Goal: Information Seeking & Learning: Learn about a topic

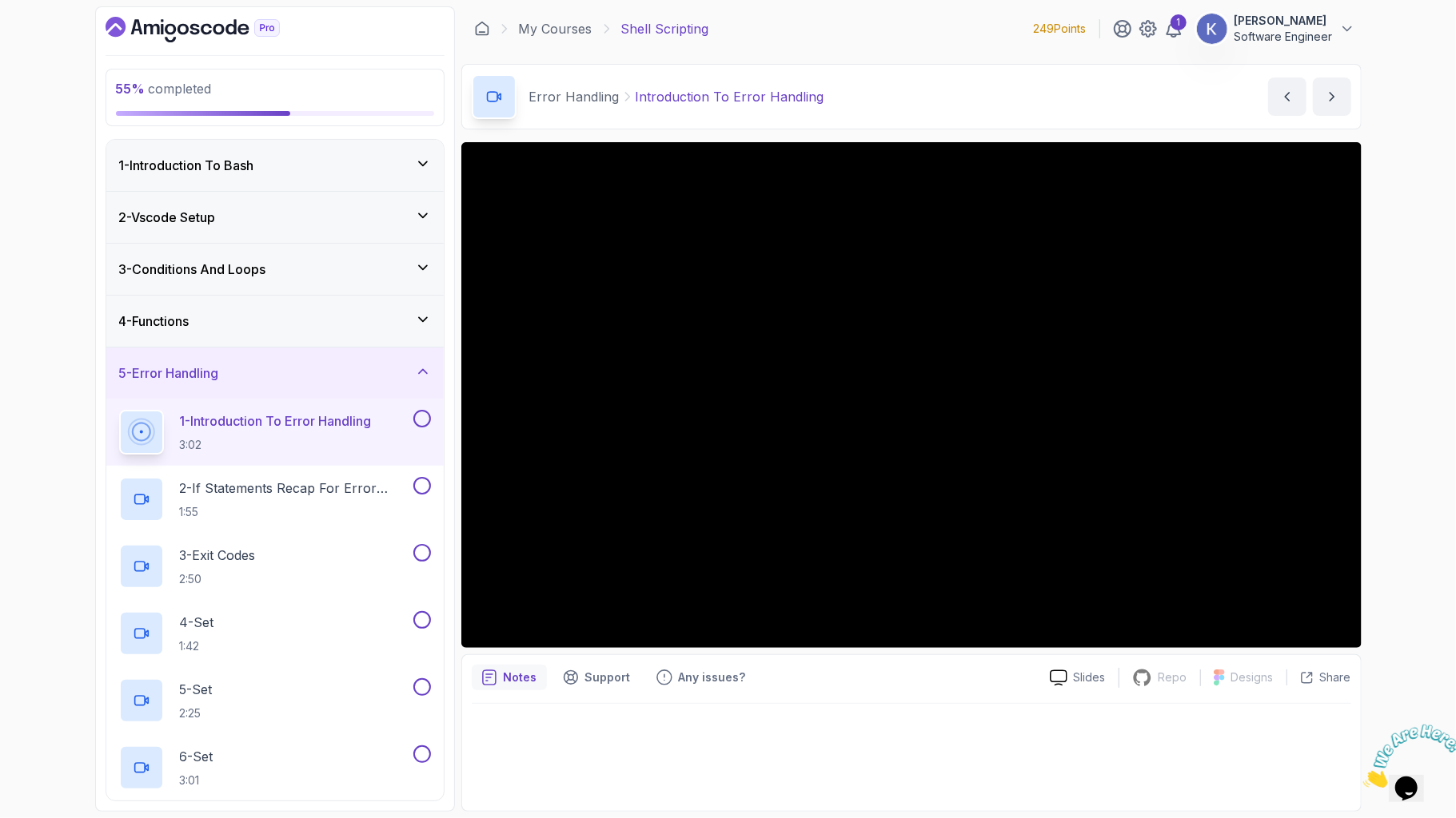
scroll to position [255, 0]
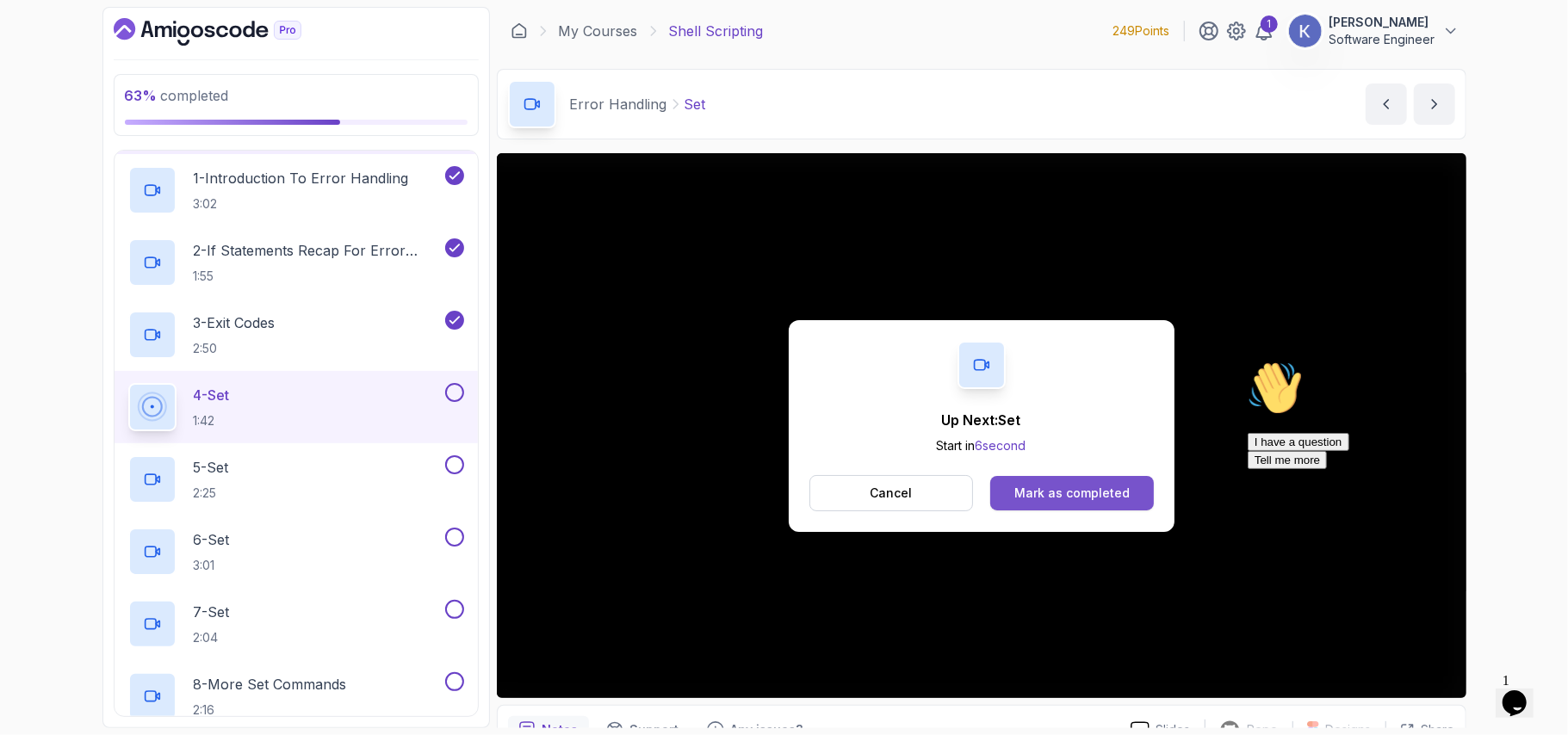
click at [1068, 486] on div "Mark as completed" at bounding box center [1071, 493] width 115 height 17
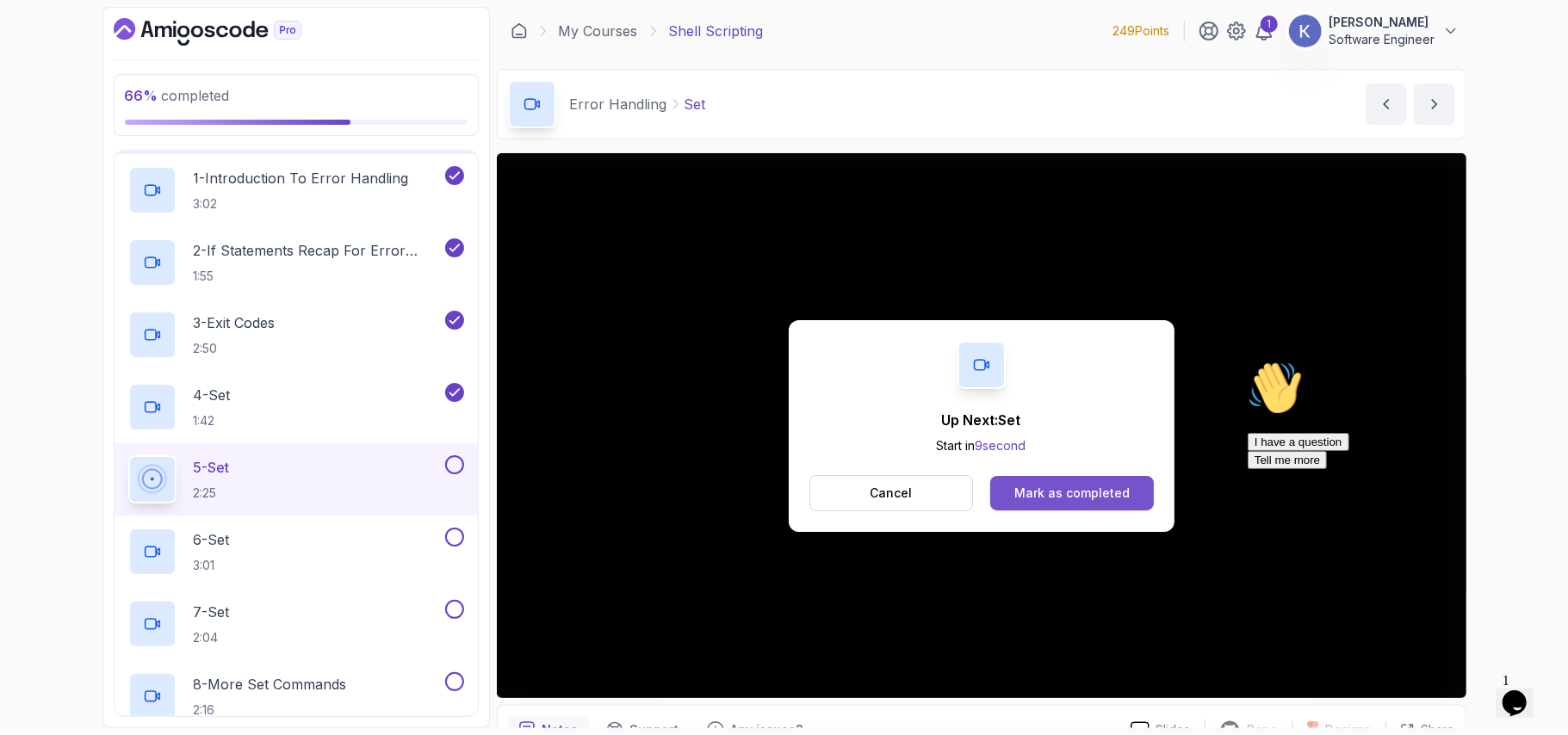
click at [1070, 484] on div "Mark as completed" at bounding box center [1071, 493] width 115 height 17
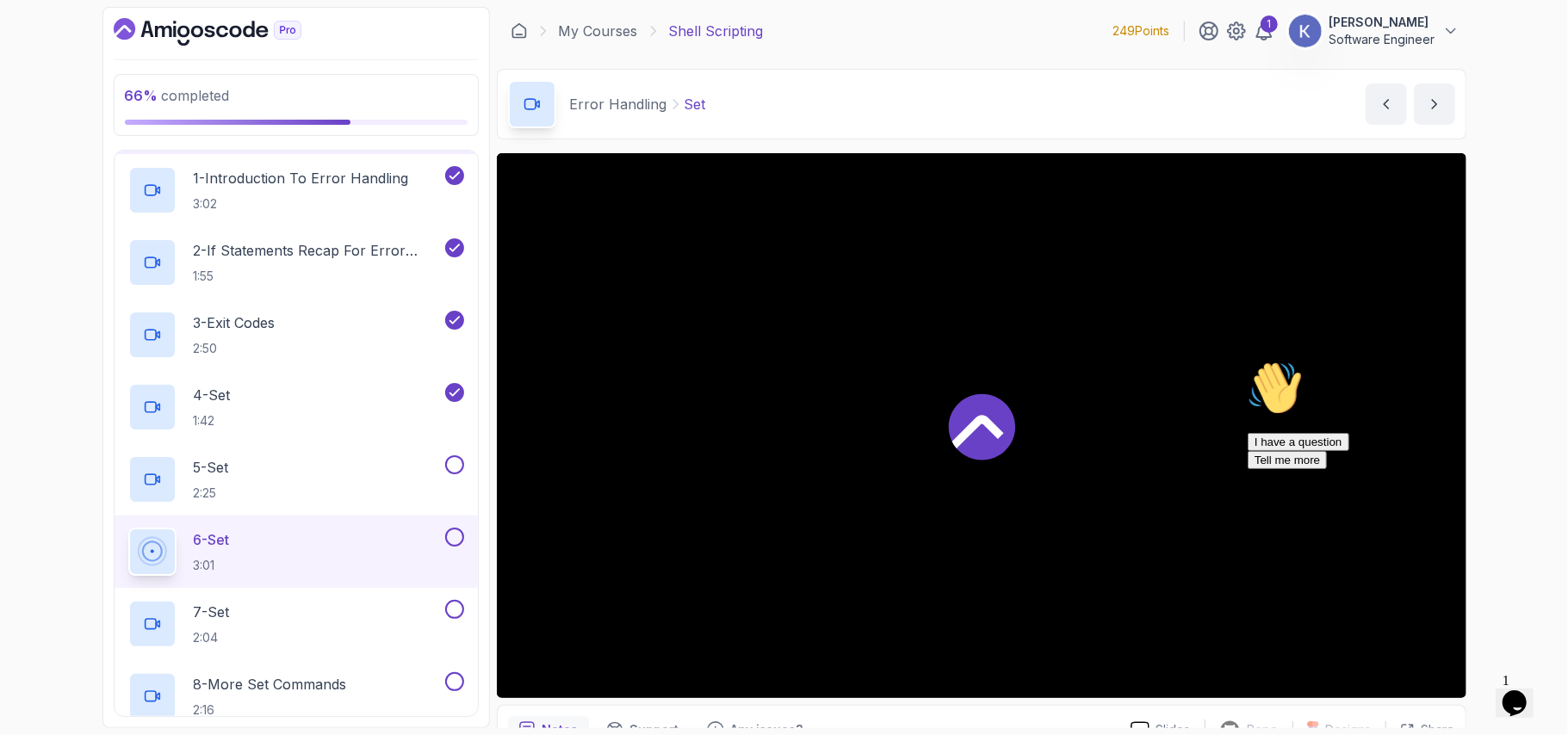
click at [1070, 483] on div at bounding box center [981, 426] width 970 height 545
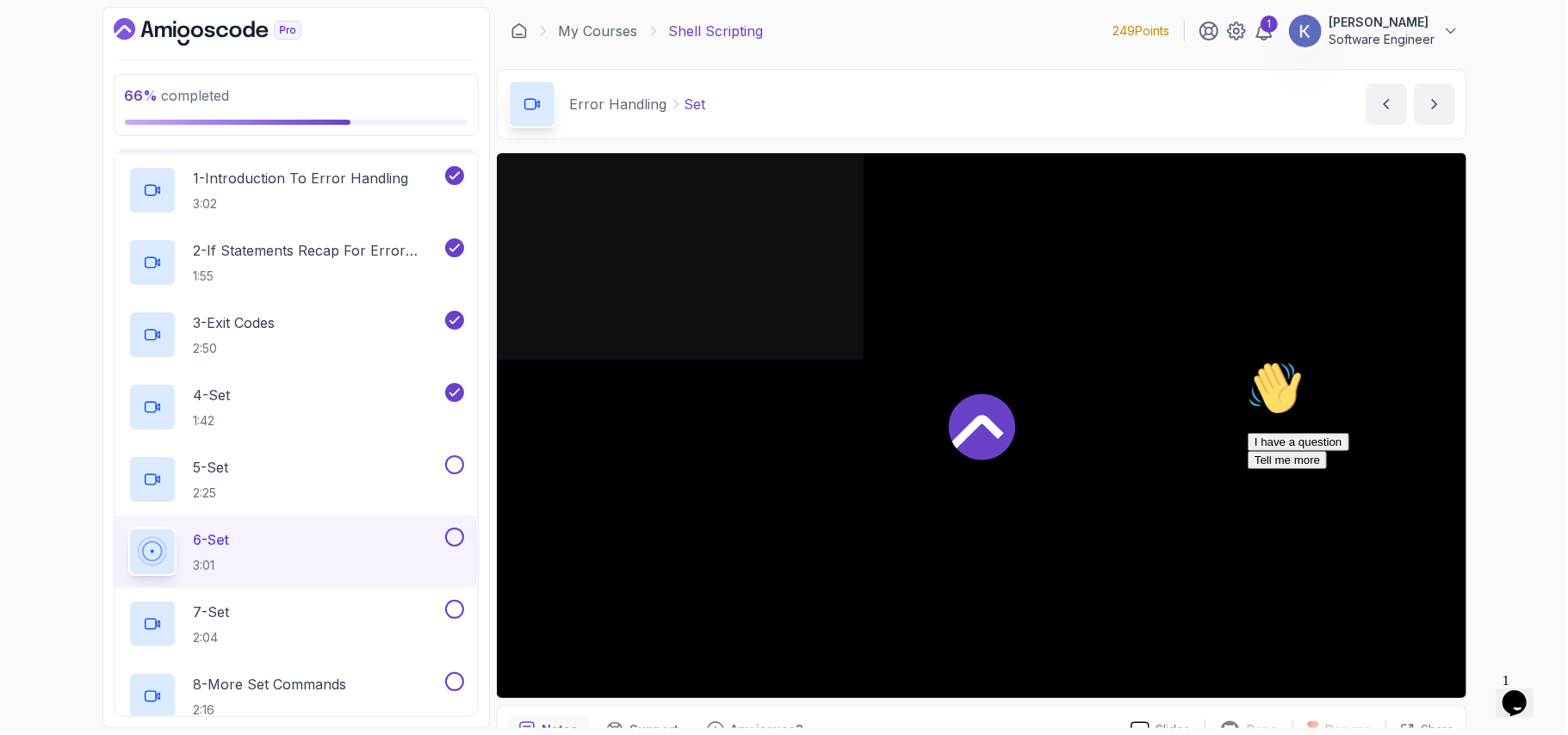
click at [1070, 483] on div at bounding box center [981, 426] width 970 height 545
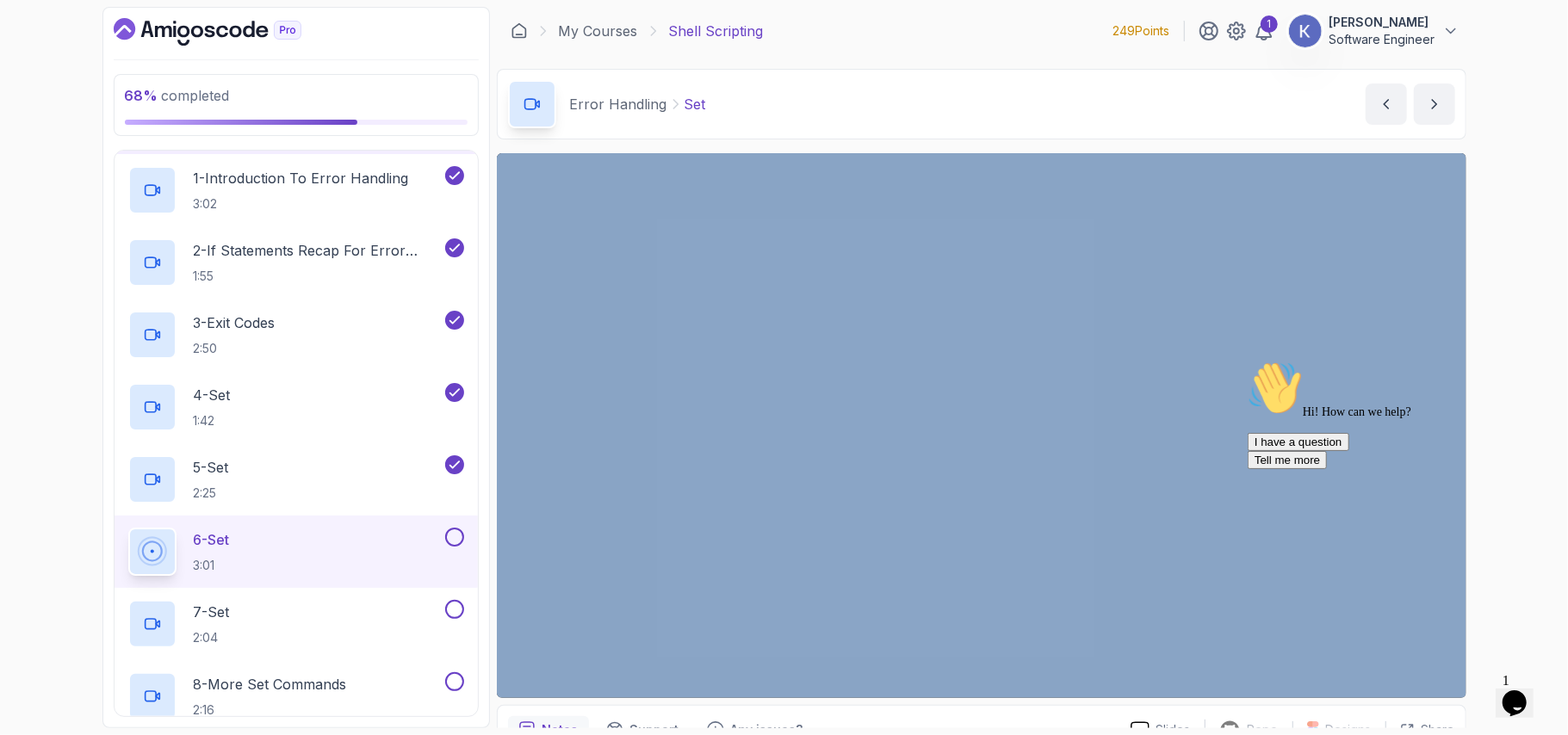
click at [1482, 315] on div "68 % completed 1 - Introduction To Bash 2 - Vscode Setup 3 - Conditions And Loo…" at bounding box center [784, 367] width 1568 height 735
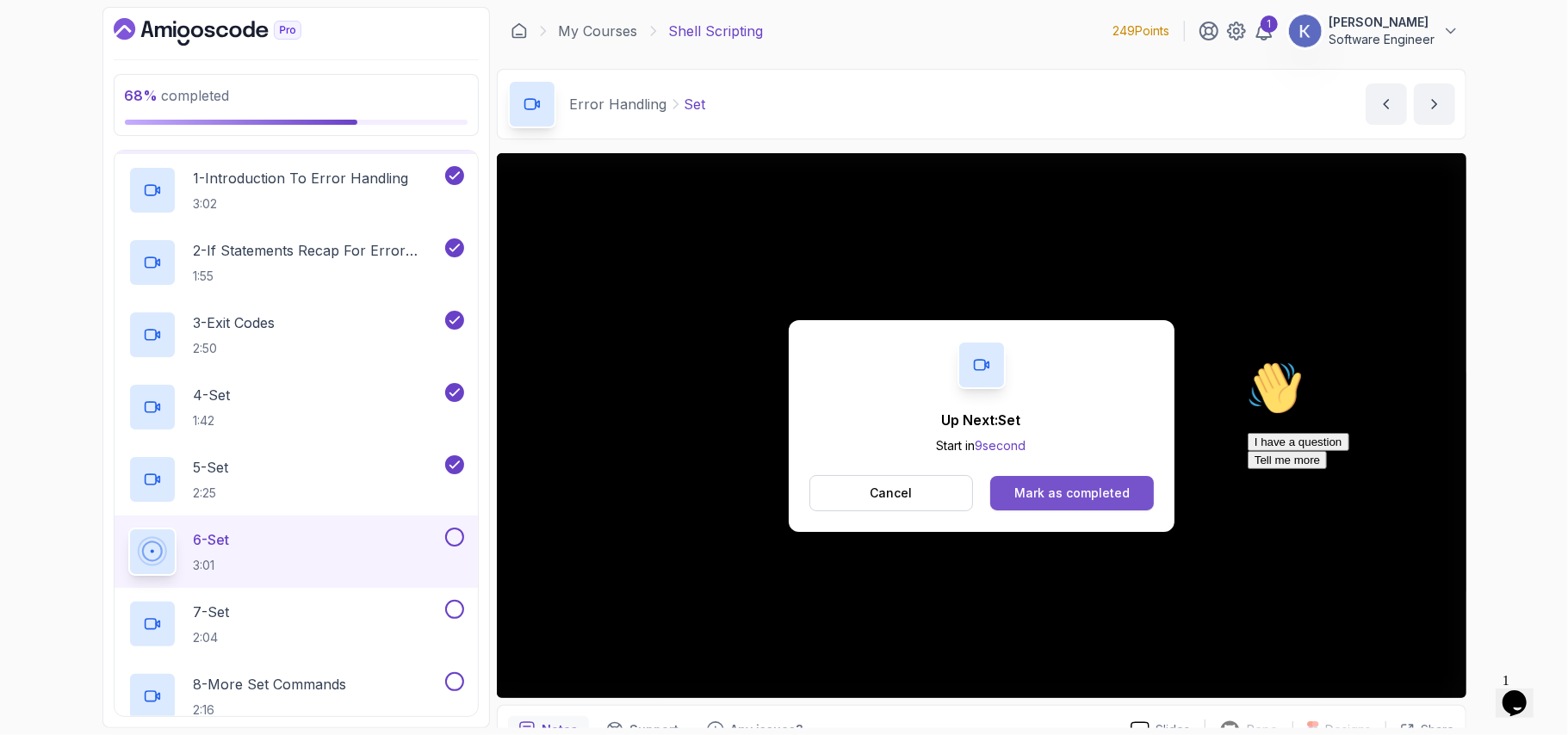
click at [1110, 495] on div "Mark as completed" at bounding box center [1071, 493] width 115 height 17
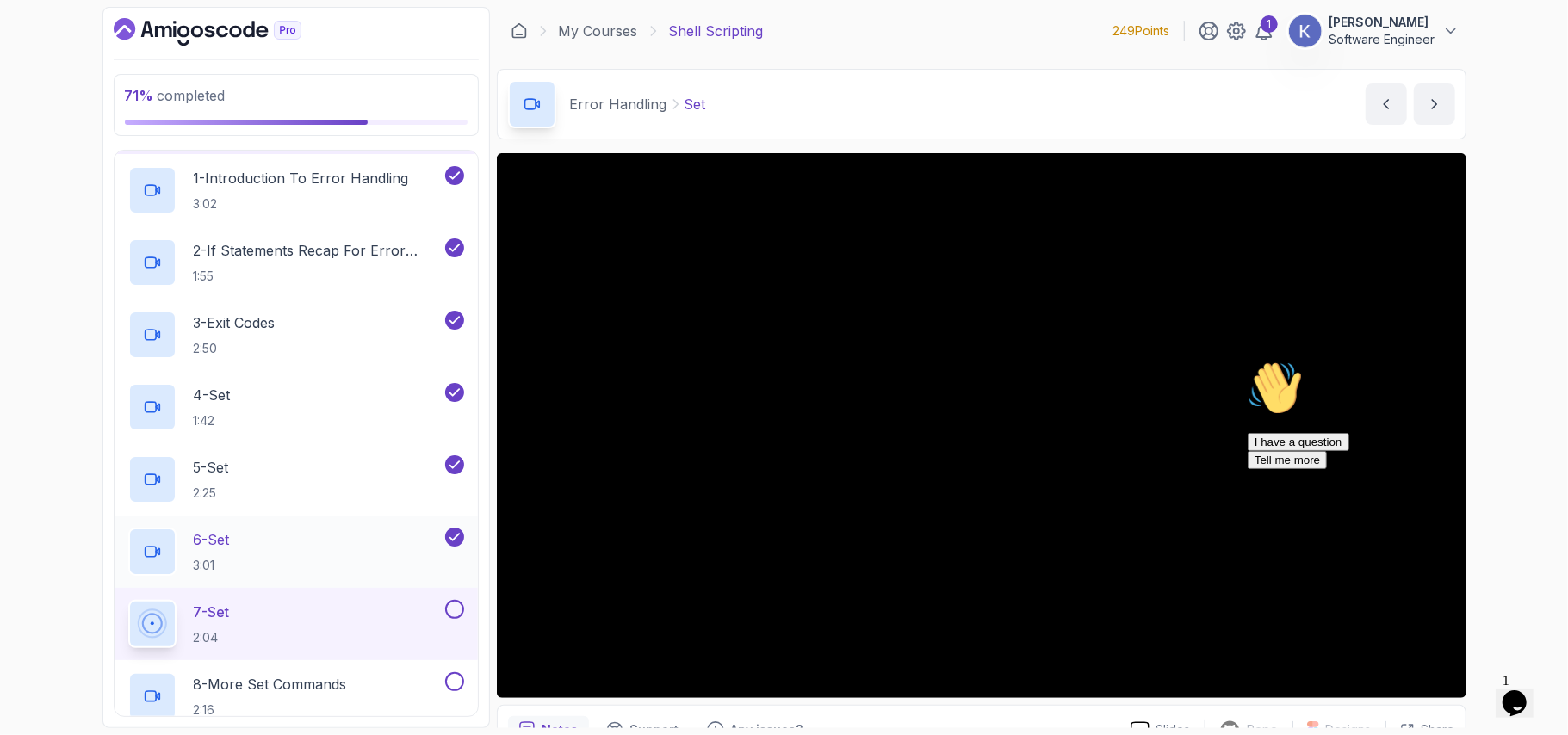
click at [122, 548] on div "6 - Set 3:01" at bounding box center [296, 551] width 363 height 72
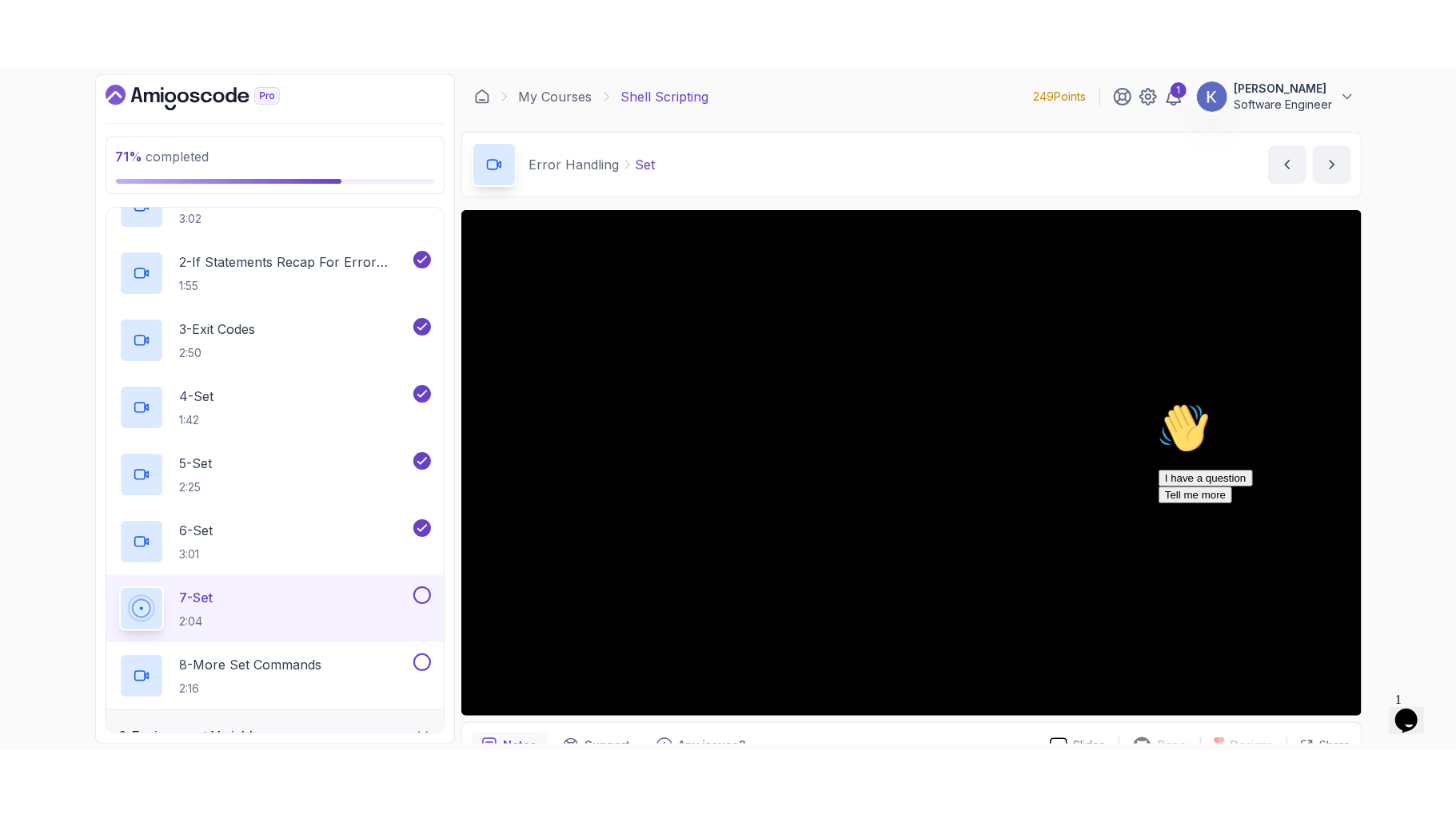
scroll to position [430, 0]
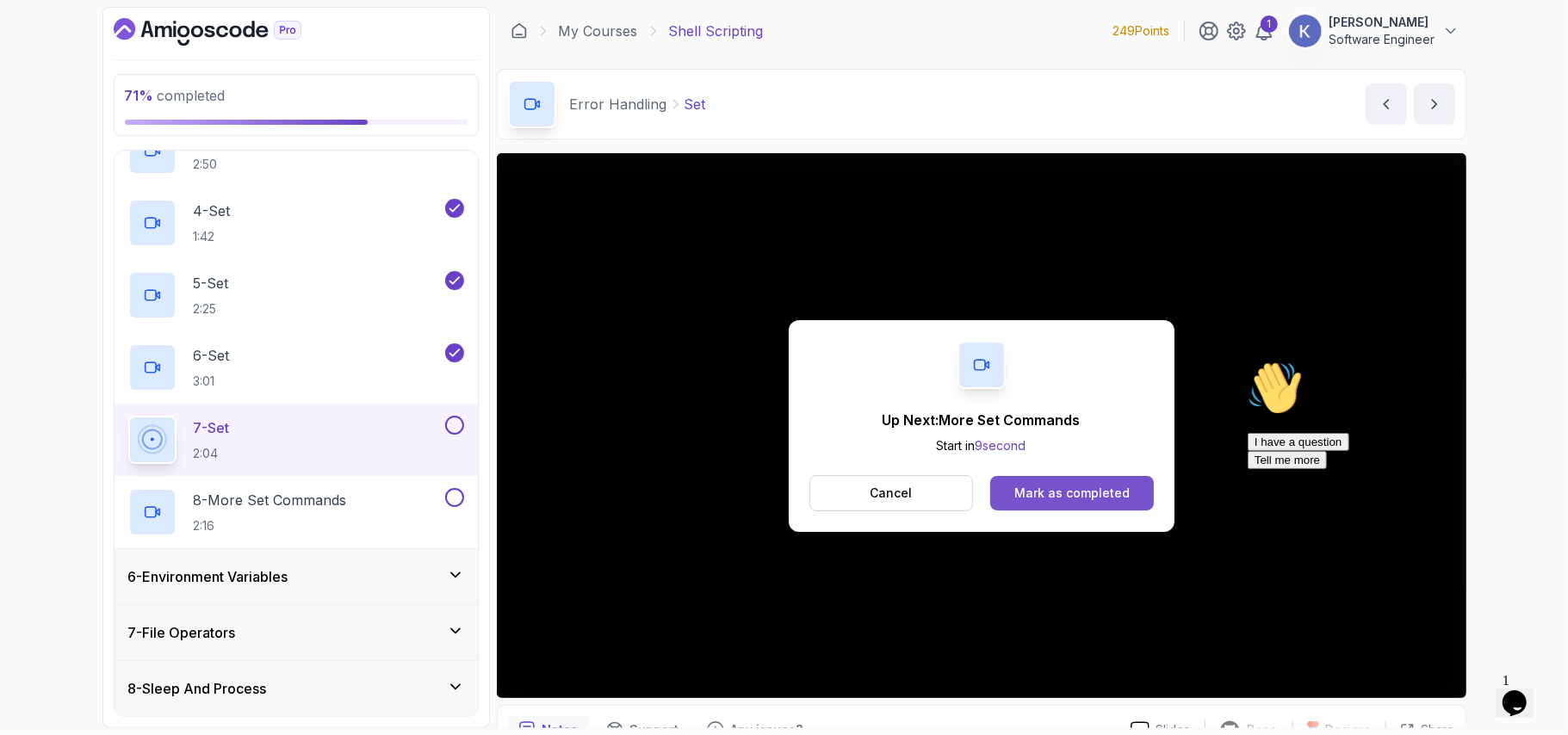
click at [1076, 492] on div "Mark as completed" at bounding box center [1071, 493] width 115 height 17
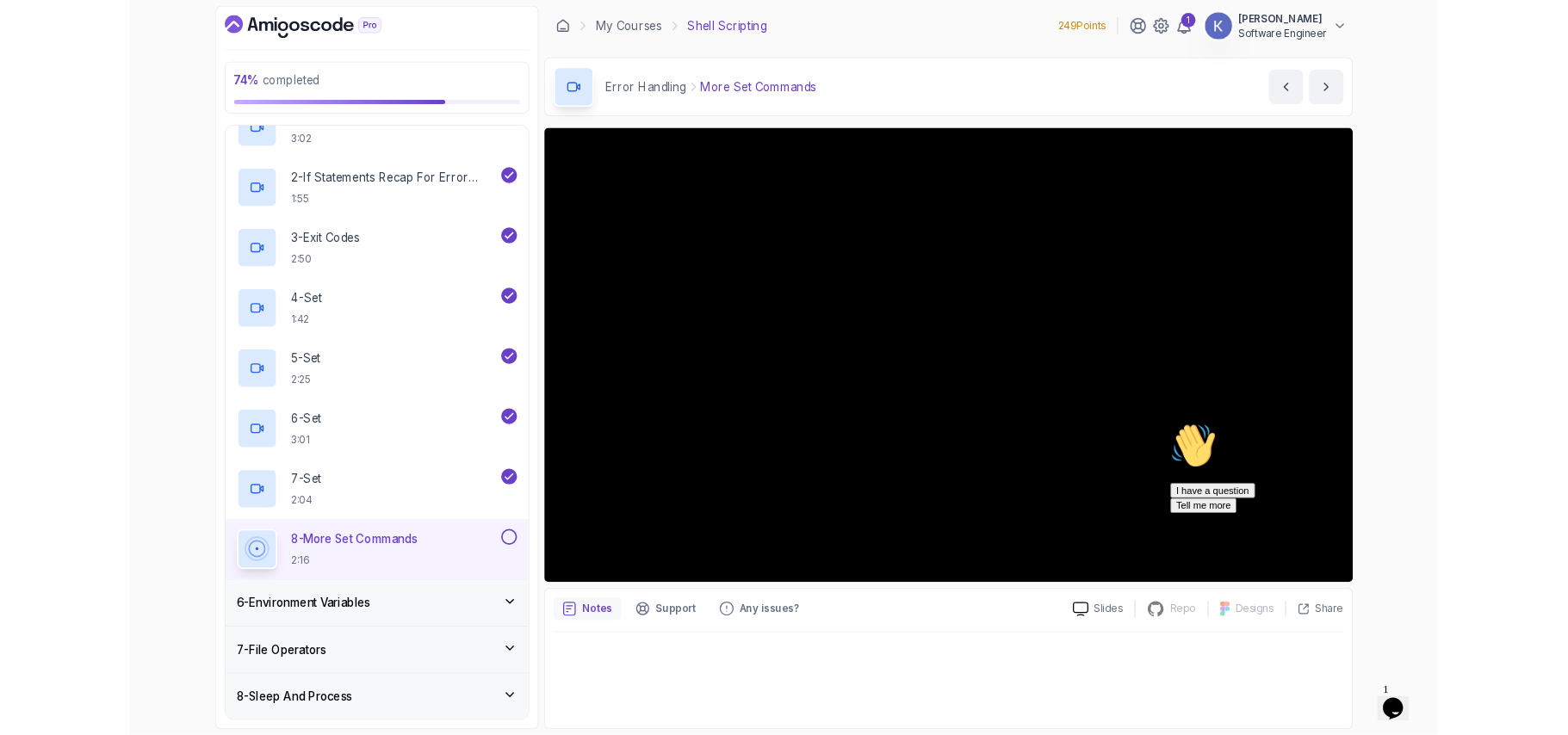
scroll to position [463, 0]
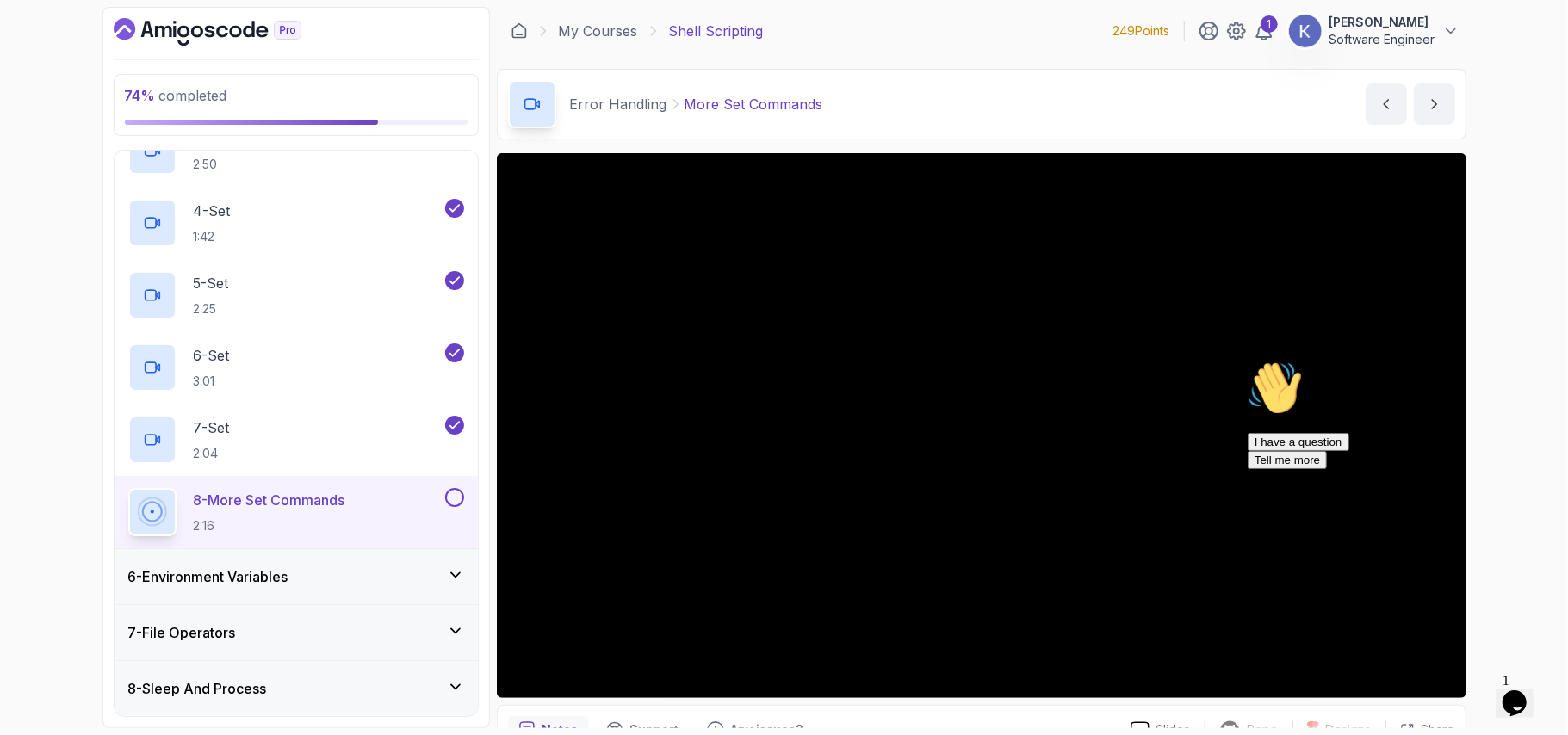
click at [1247, 360] on icon "Chat attention grabber" at bounding box center [1247, 360] width 0 height 0
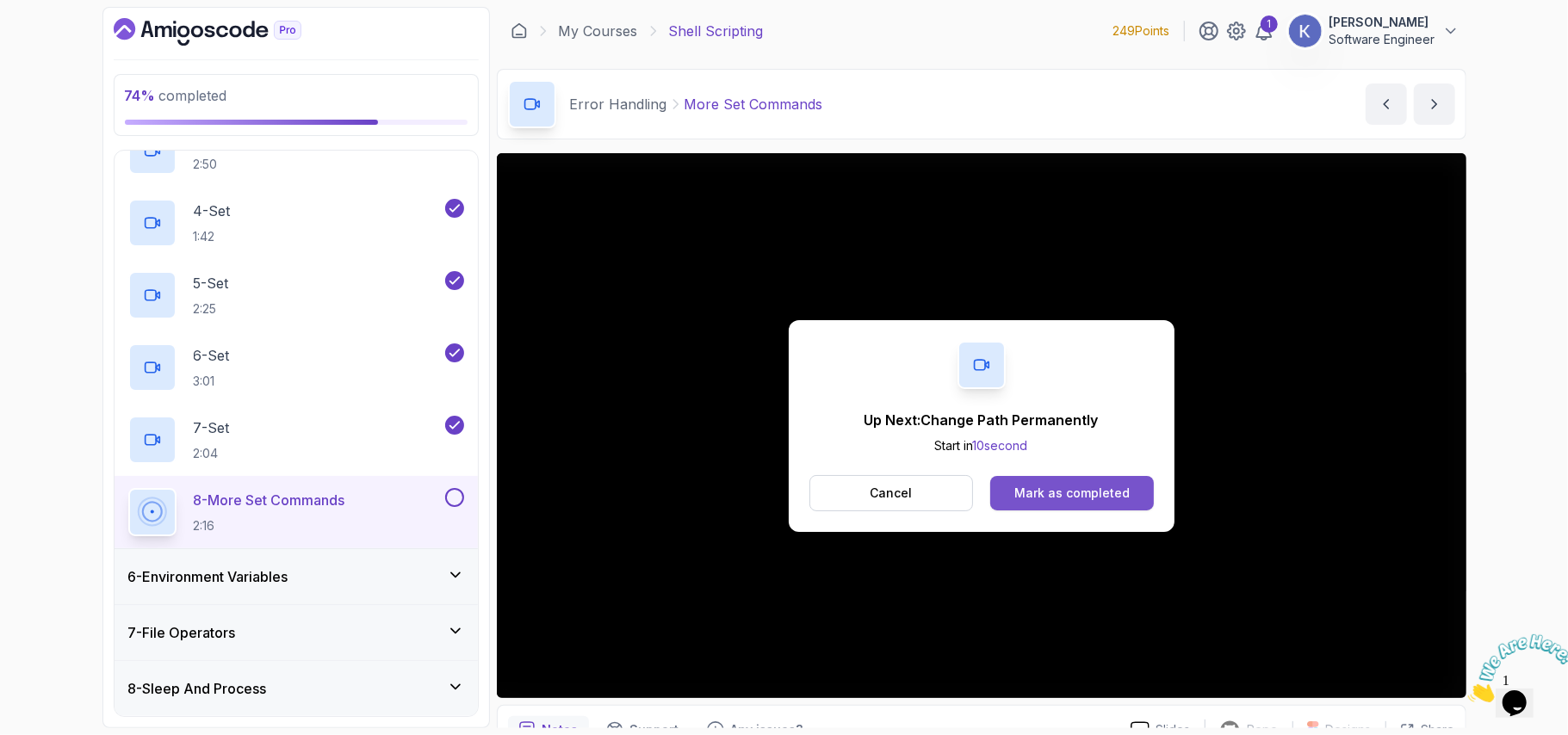
click at [1033, 490] on div "Mark as completed" at bounding box center [1071, 493] width 115 height 17
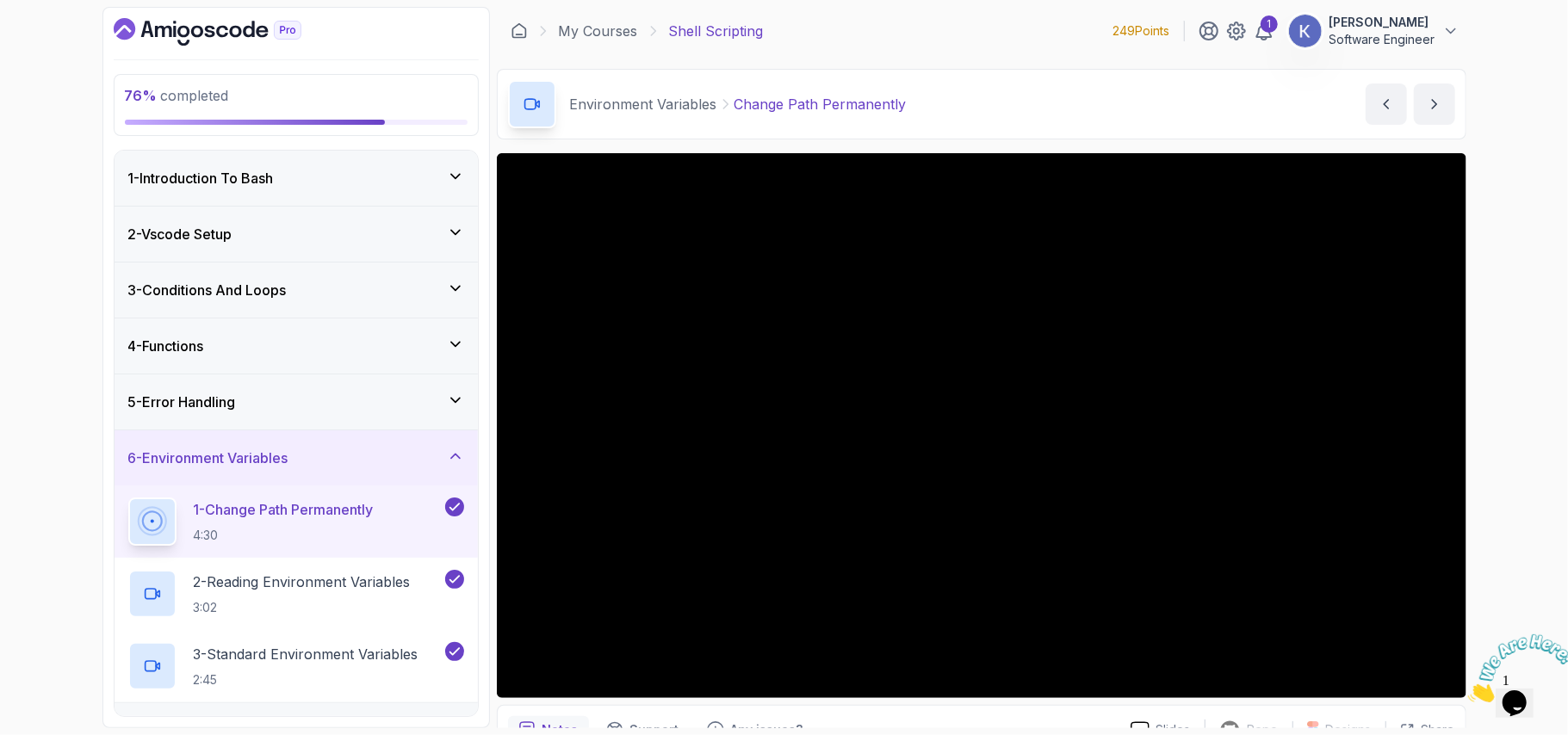
click at [470, 349] on div "4 - Functions" at bounding box center [296, 345] width 363 height 55
